Goal: Entertainment & Leisure: Consume media (video, audio)

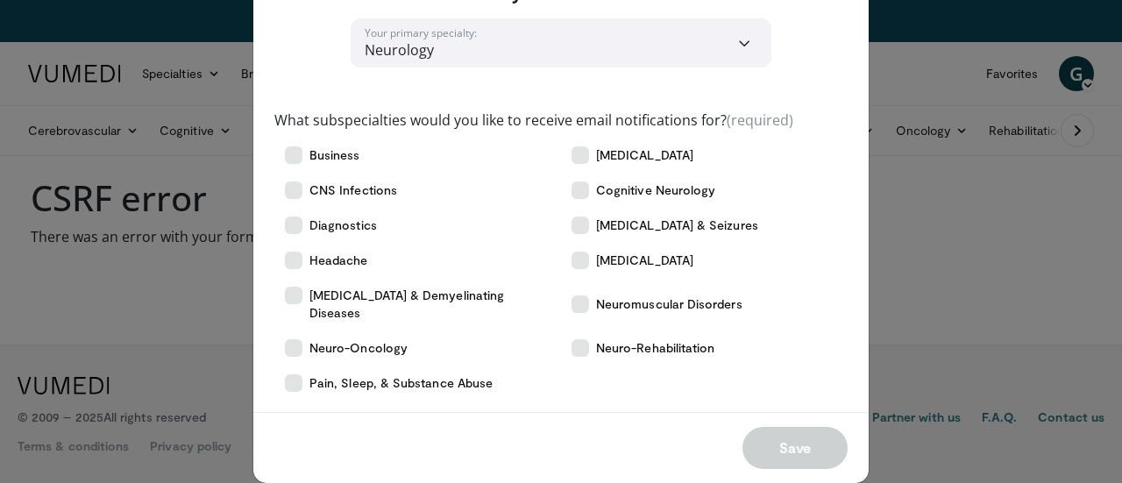
scroll to position [72, 0]
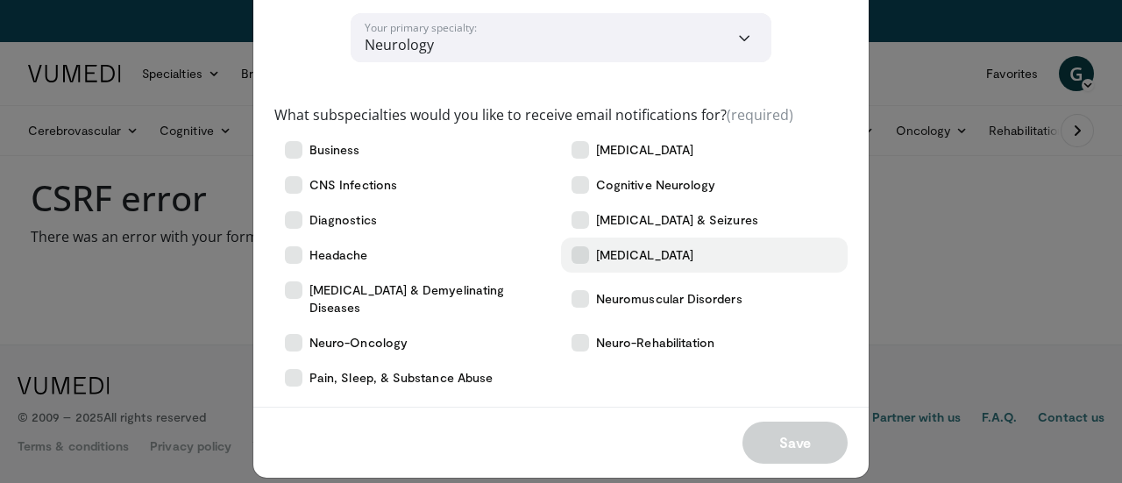
click at [578, 250] on icon at bounding box center [581, 255] width 18 height 18
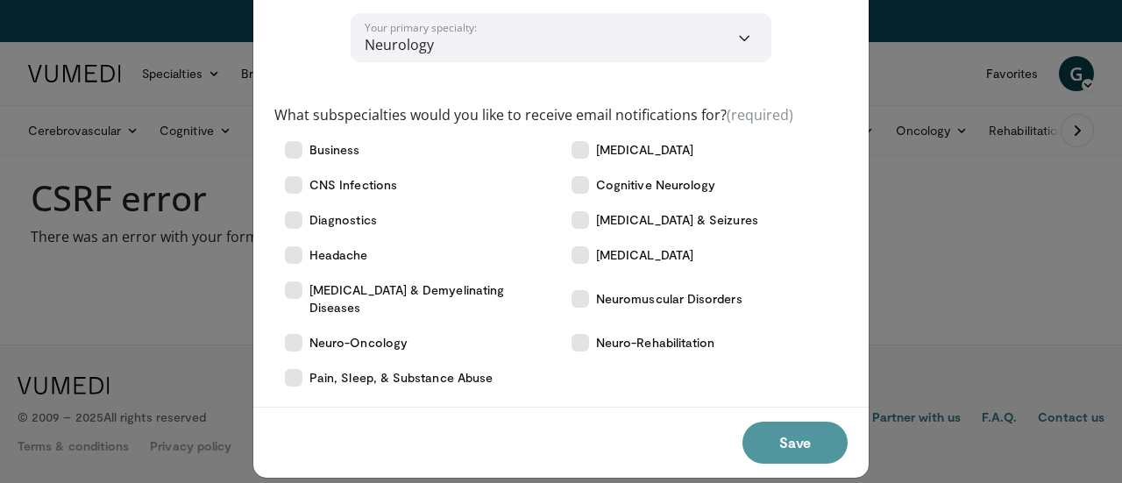
click at [776, 447] on button "Save" at bounding box center [795, 443] width 105 height 42
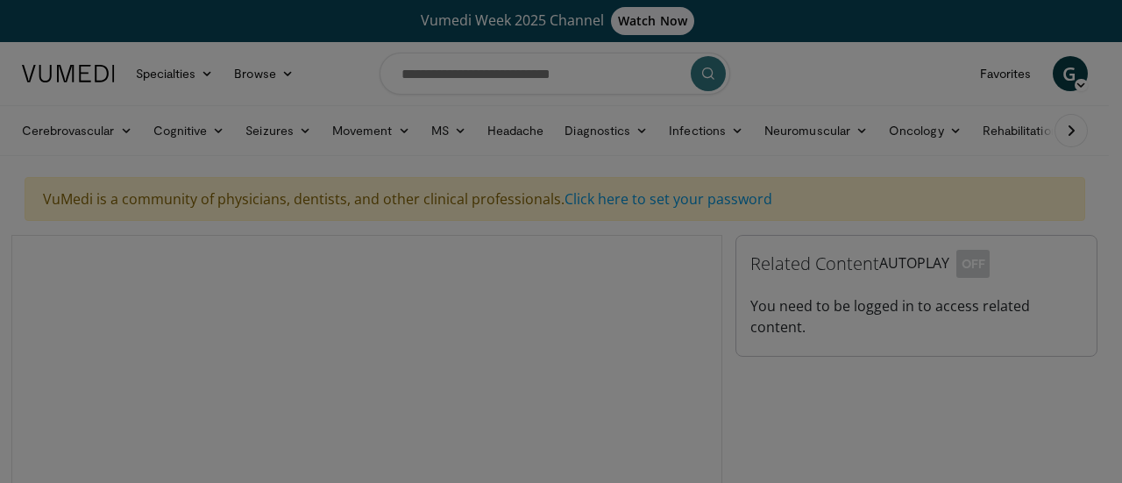
scroll to position [42, 0]
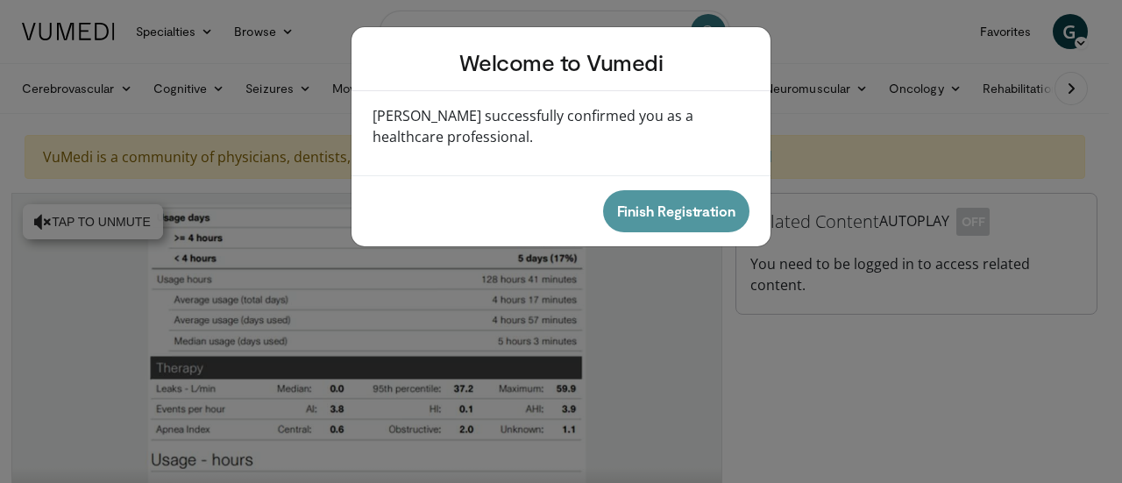
click at [672, 210] on button "Finish Registration" at bounding box center [676, 211] width 146 height 42
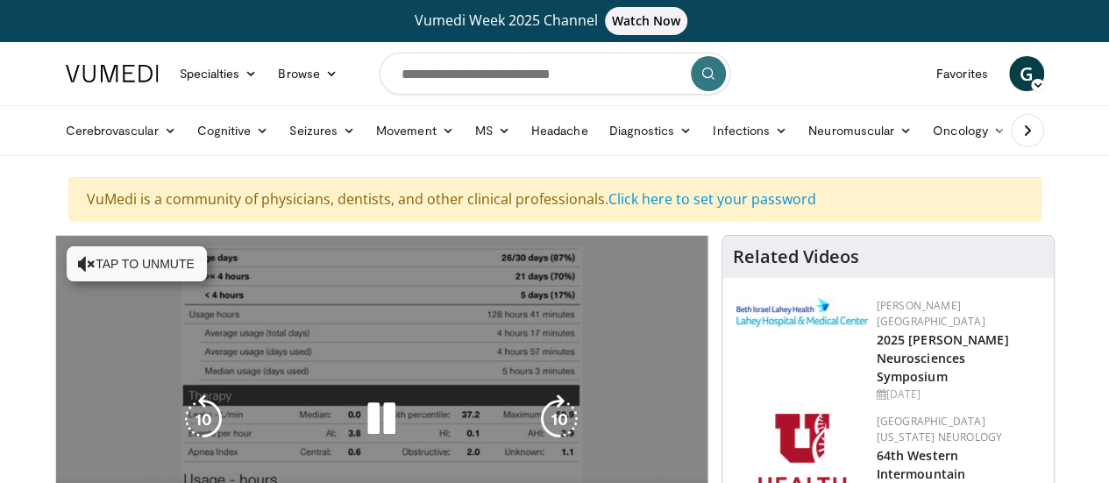
click at [109, 259] on button "Tap to unmute" at bounding box center [137, 263] width 140 height 35
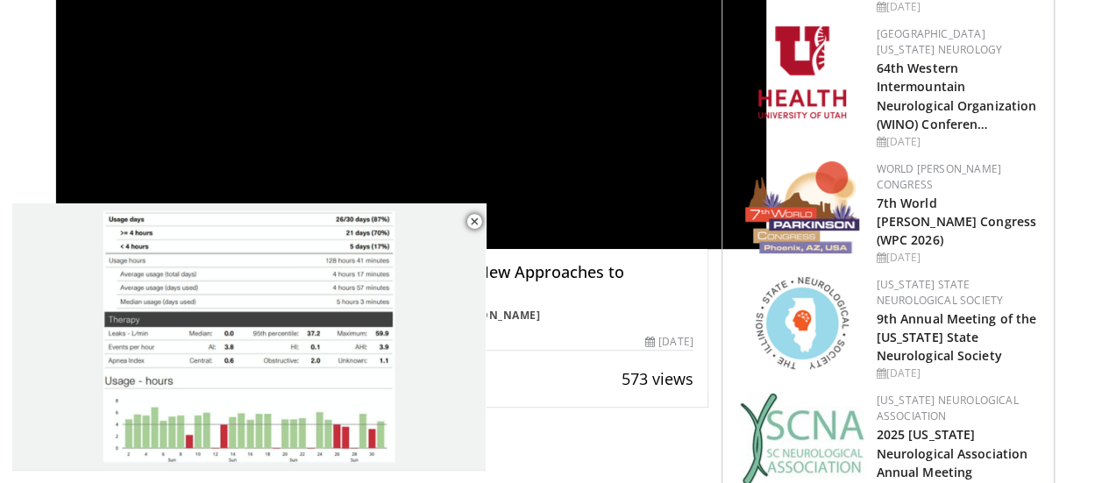
scroll to position [405, 0]
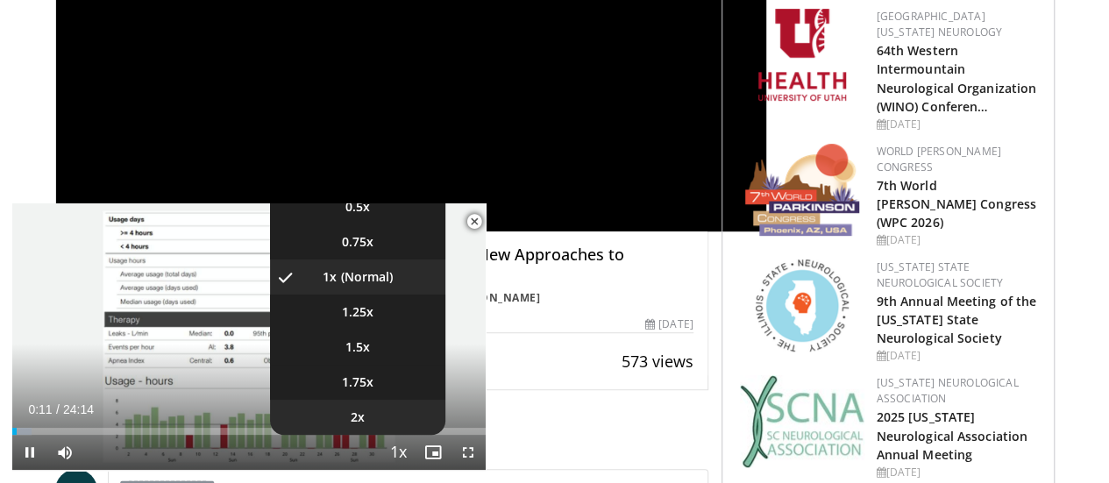
click at [361, 416] on span "2x" at bounding box center [358, 418] width 14 height 18
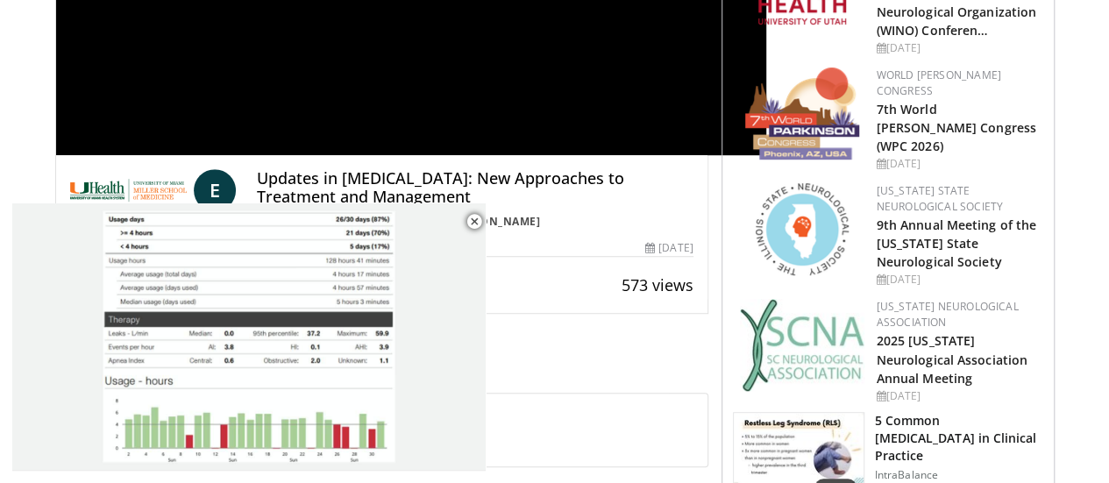
scroll to position [486, 0]
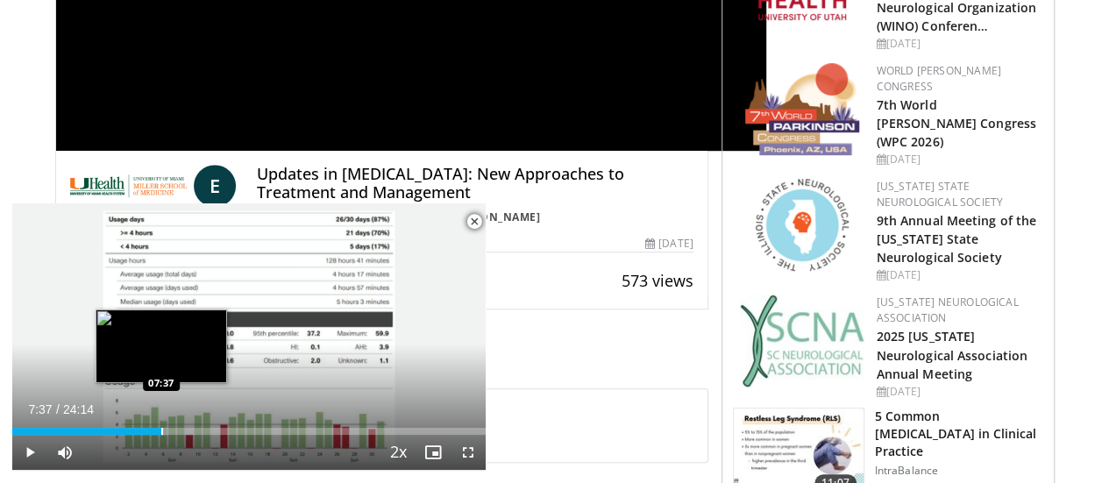
click at [161, 430] on div "Progress Bar" at bounding box center [162, 431] width 2 height 7
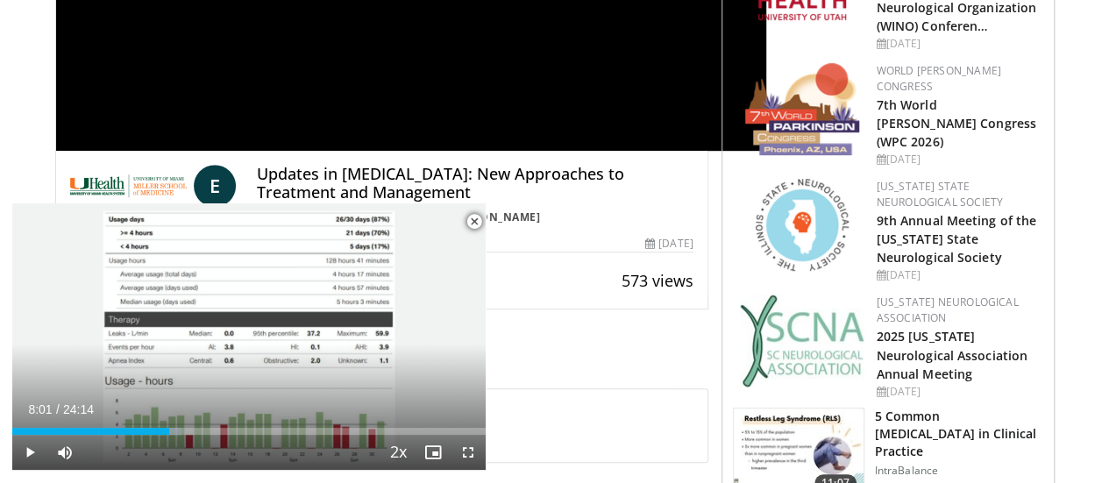
click at [169, 430] on div "Progress Bar" at bounding box center [170, 431] width 2 height 7
